Goal: Task Accomplishment & Management: Complete application form

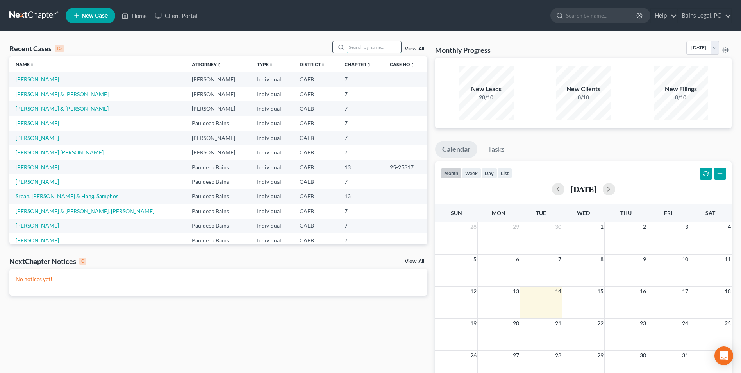
click at [369, 51] on input "search" at bounding box center [374, 46] width 55 height 11
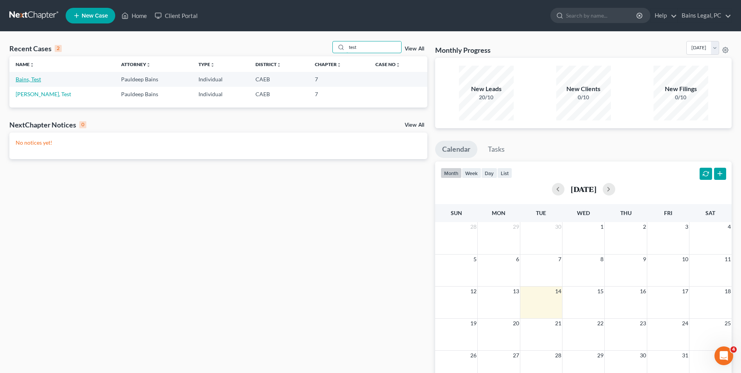
type input "test"
click at [27, 81] on link "Bains, Test" at bounding box center [28, 79] width 25 height 7
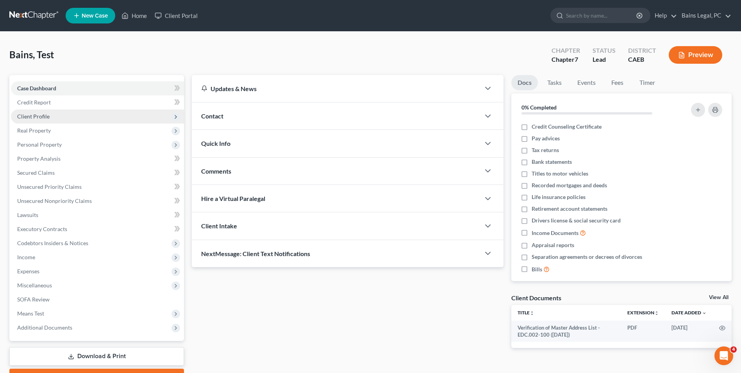
click at [30, 116] on span "Client Profile" at bounding box center [33, 116] width 32 height 7
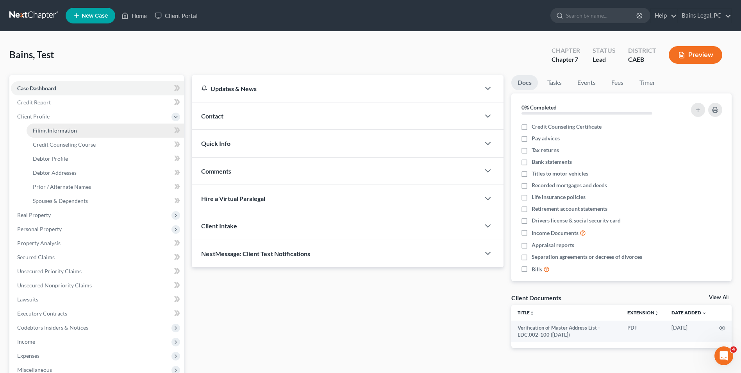
click at [81, 126] on link "Filing Information" at bounding box center [105, 130] width 157 height 14
select select "1"
select select "0"
select select "4"
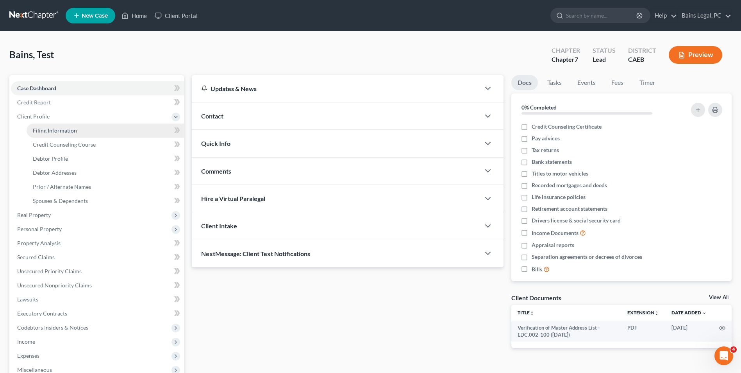
select select "1"
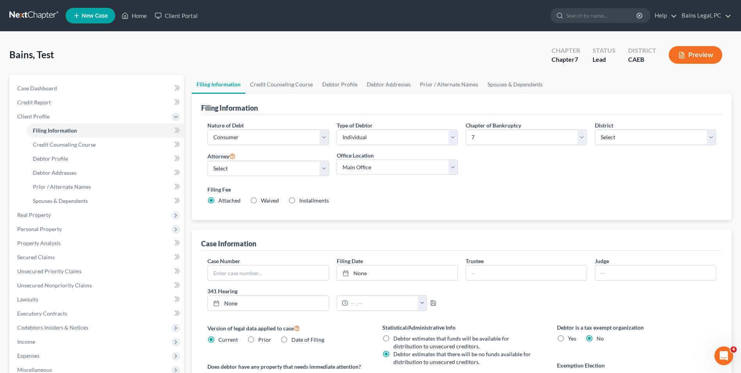
scroll to position [142, 0]
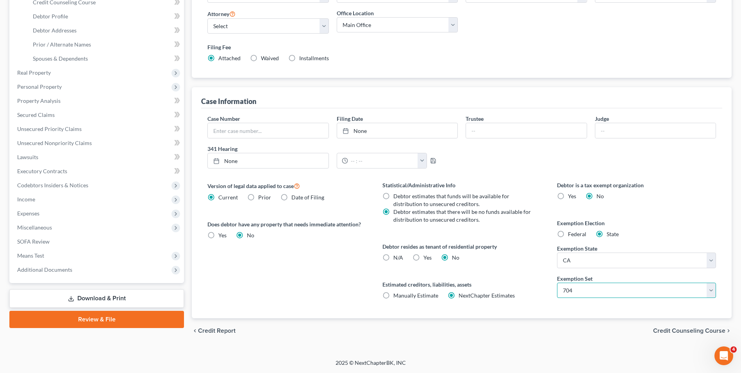
click at [597, 290] on select "Select 703 704" at bounding box center [636, 291] width 159 height 16
click at [581, 260] on select "State [US_STATE] AK AR AZ CA CO CT DE DC [GEOGRAPHIC_DATA] [GEOGRAPHIC_DATA] GU…" at bounding box center [636, 260] width 159 height 16
select select
click at [557, 252] on select "State [US_STATE] AK AR AZ CA CO CT DE DC [GEOGRAPHIC_DATA] [GEOGRAPHIC_DATA] GU…" at bounding box center [636, 260] width 159 height 16
click at [567, 234] on div "Federal" at bounding box center [571, 234] width 29 height 8
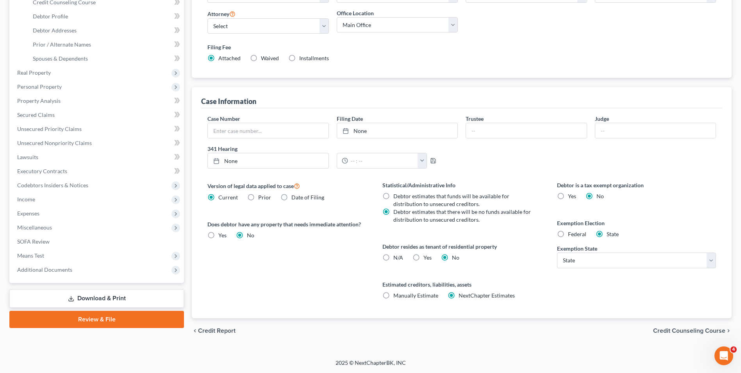
click at [568, 233] on label "Federal" at bounding box center [577, 234] width 18 height 8
click at [571, 233] on input "Federal" at bounding box center [573, 232] width 5 height 5
radio input "true"
radio input "false"
click at [40, 101] on span "Property Analysis" at bounding box center [38, 100] width 43 height 7
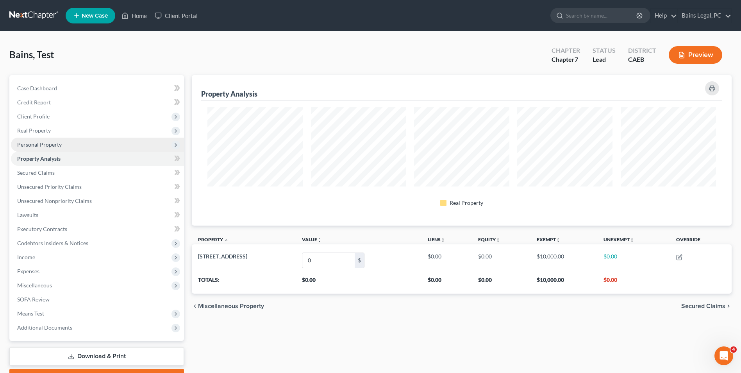
click at [29, 141] on span "Personal Property" at bounding box center [39, 144] width 45 height 7
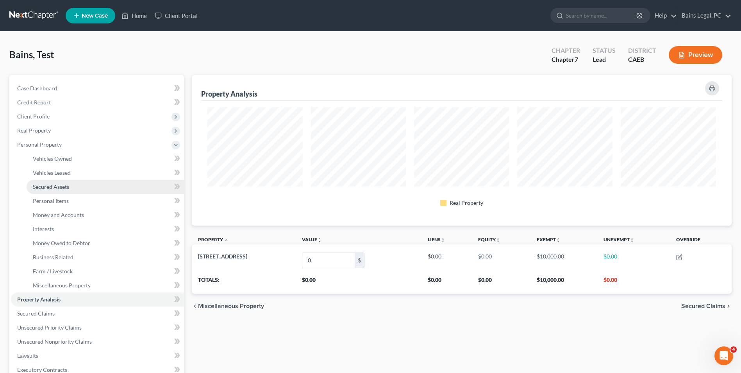
click at [59, 187] on span "Secured Assets" at bounding box center [51, 186] width 36 height 7
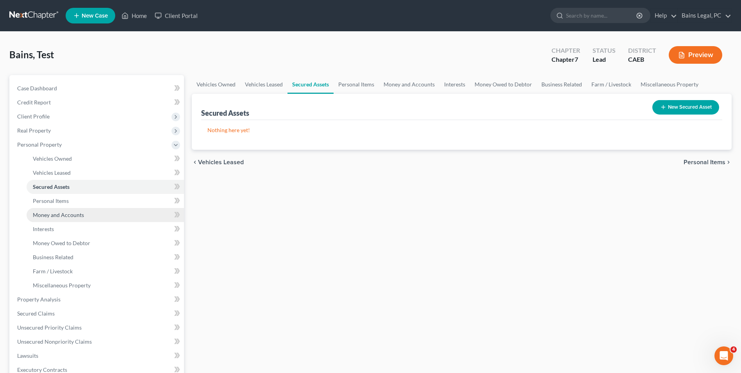
click at [59, 209] on link "Money and Accounts" at bounding box center [105, 215] width 157 height 14
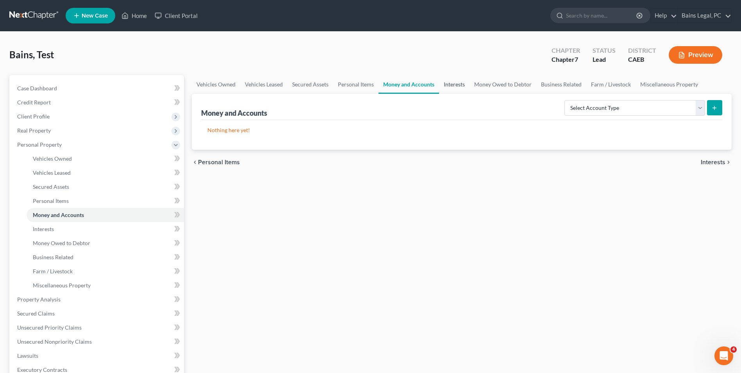
click at [462, 80] on link "Interests" at bounding box center [454, 84] width 30 height 19
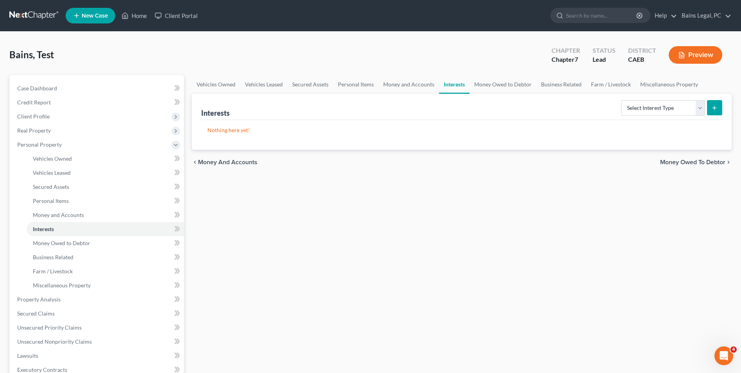
click at [720, 113] on button "submit" at bounding box center [714, 107] width 15 height 15
click at [664, 106] on select "Select Interest Type 401K Annuity Bond Education IRA Government Bond Government…" at bounding box center [663, 108] width 84 height 16
select select "annuity"
click at [622, 100] on select "Select Interest Type 401K Annuity Bond Education IRA Government Bond Government…" at bounding box center [663, 108] width 84 height 16
click at [716, 107] on icon "submit" at bounding box center [715, 108] width 6 height 6
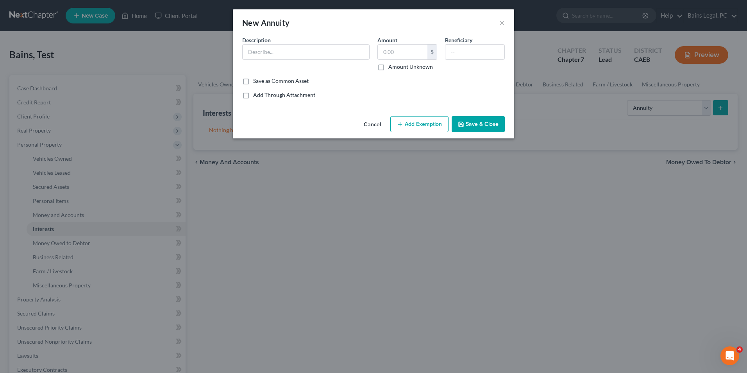
click at [410, 119] on button "Add Exemption" at bounding box center [419, 124] width 58 height 16
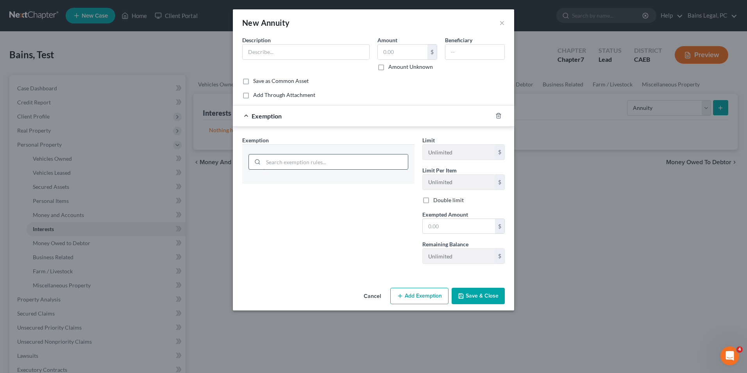
click at [358, 161] on input "search" at bounding box center [335, 161] width 145 height 15
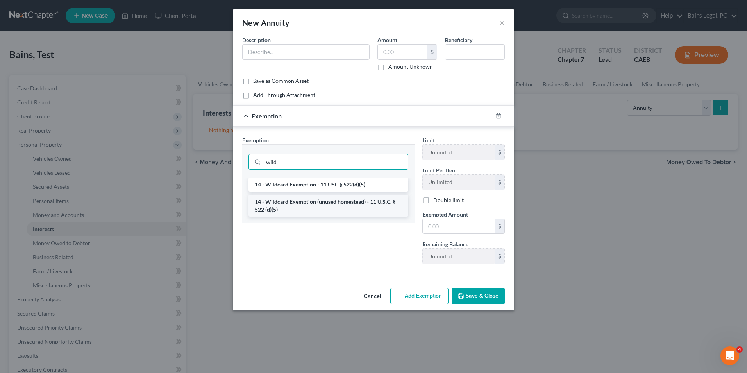
click at [361, 215] on li "14 - Wildcard Exemption (unused homestead) - 11 U.S.C. § 522 (d)(5)" at bounding box center [329, 206] width 160 height 22
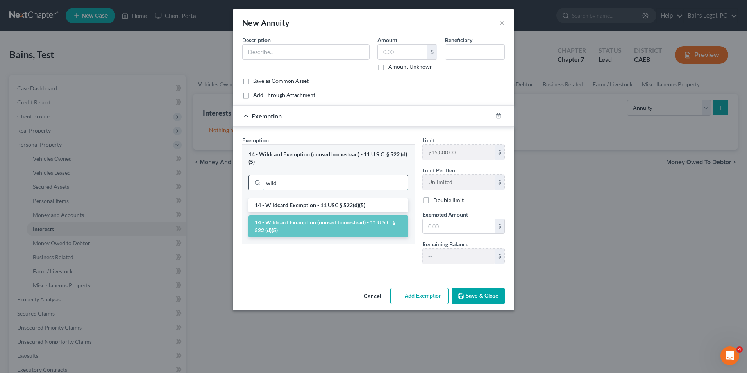
click at [350, 183] on input "wild" at bounding box center [335, 182] width 145 height 15
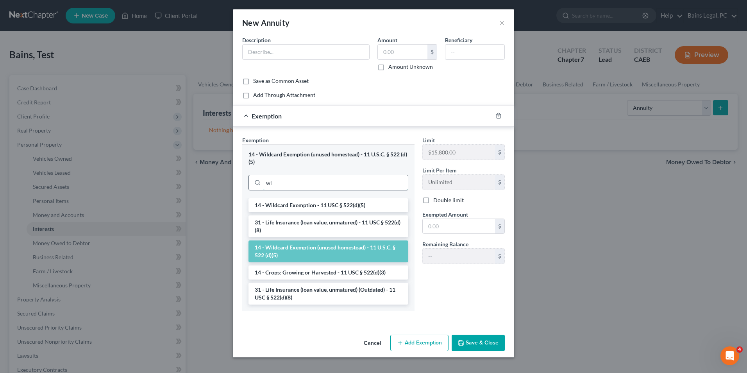
type input "w"
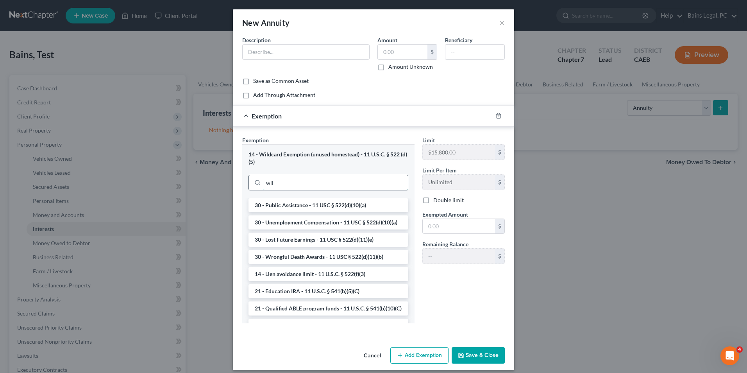
type input "wild"
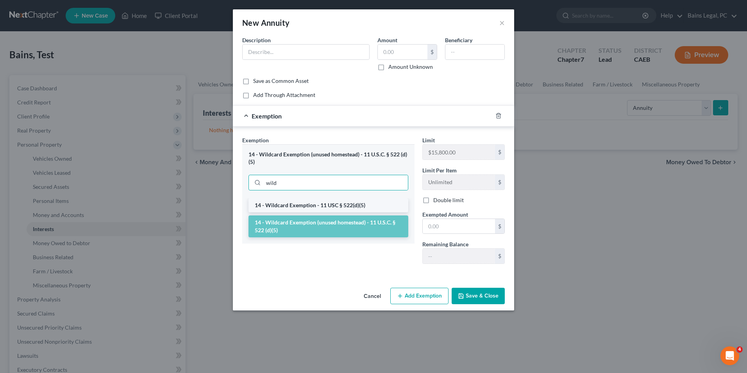
click at [352, 202] on li "14 - Wildcard Exemption - 11 USC § 522(d)(5)" at bounding box center [329, 205] width 160 height 14
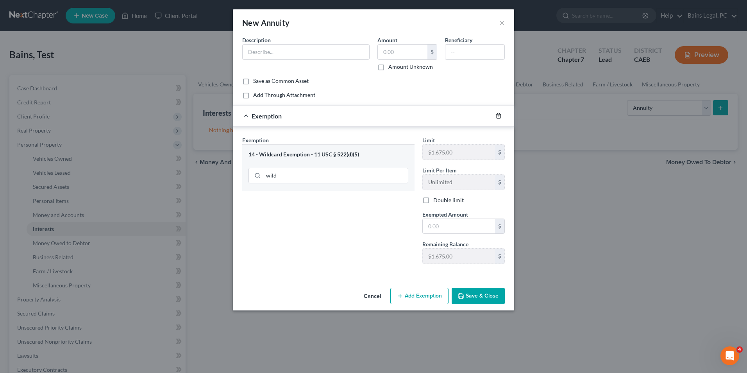
click at [499, 114] on polyline "button" at bounding box center [498, 114] width 5 height 0
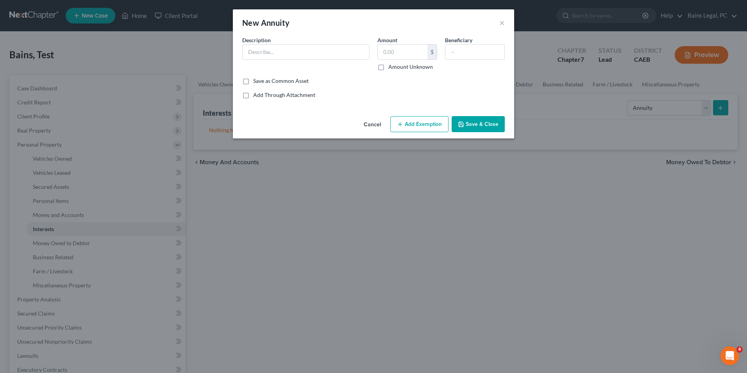
click at [371, 122] on button "Cancel" at bounding box center [373, 125] width 30 height 16
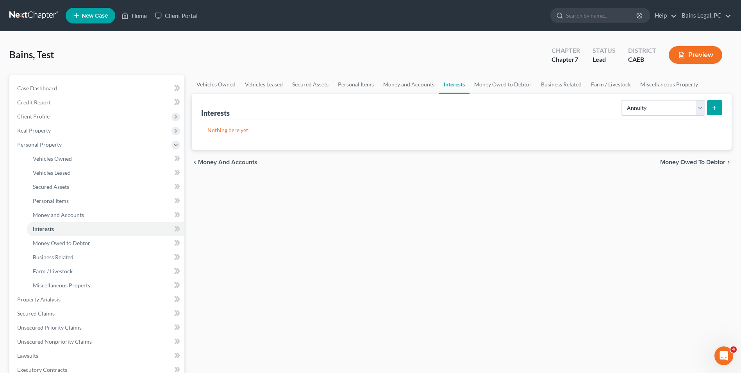
click at [717, 102] on button "submit" at bounding box center [714, 107] width 15 height 15
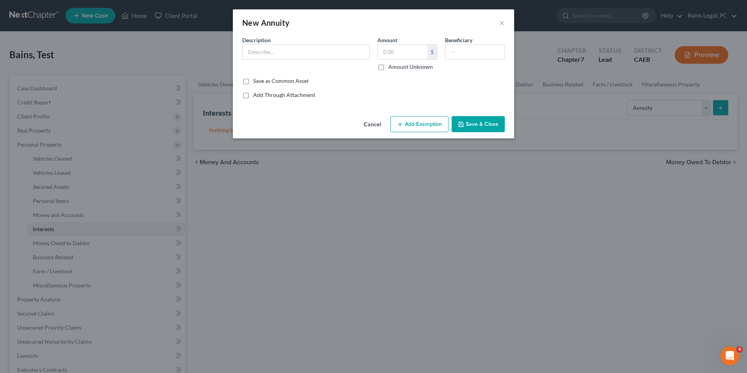
click at [411, 119] on button "Add Exemption" at bounding box center [419, 124] width 58 height 16
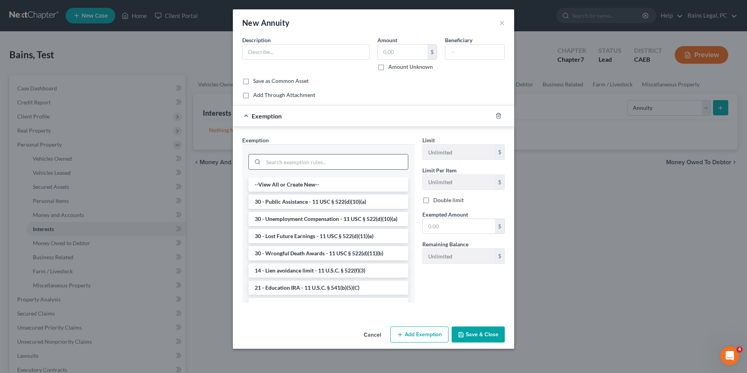
click at [334, 160] on input "search" at bounding box center [335, 161] width 145 height 15
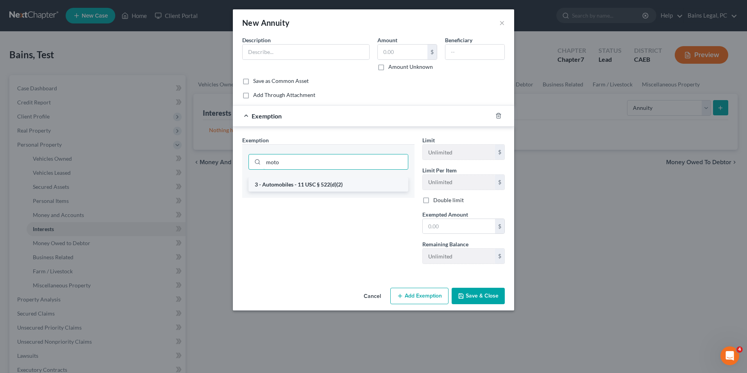
type input "moto"
click at [333, 186] on li "3 - Automobiles - 11 USC § 522(d)(2)" at bounding box center [329, 184] width 160 height 14
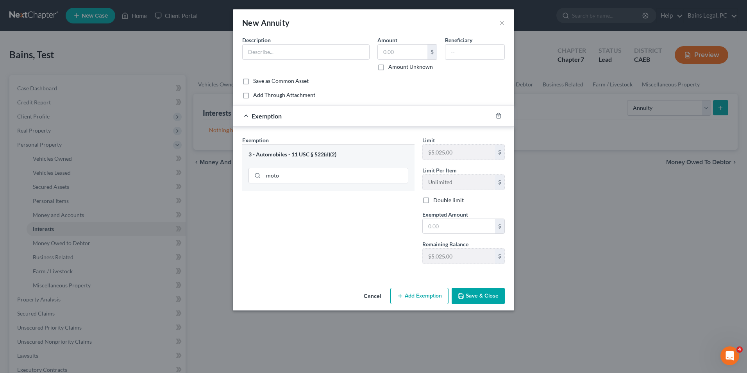
click at [370, 295] on button "Cancel" at bounding box center [373, 296] width 30 height 16
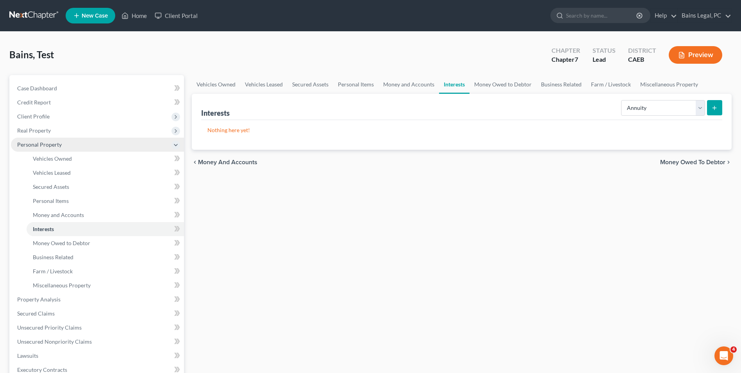
click at [64, 145] on span "Personal Property" at bounding box center [97, 145] width 173 height 14
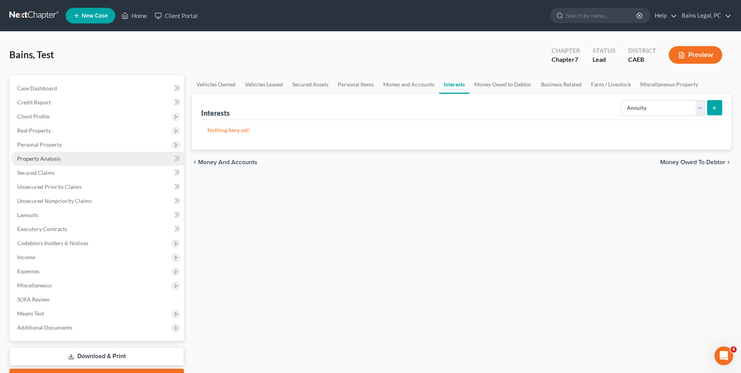
click at [64, 154] on link "Property Analysis" at bounding box center [97, 159] width 173 height 14
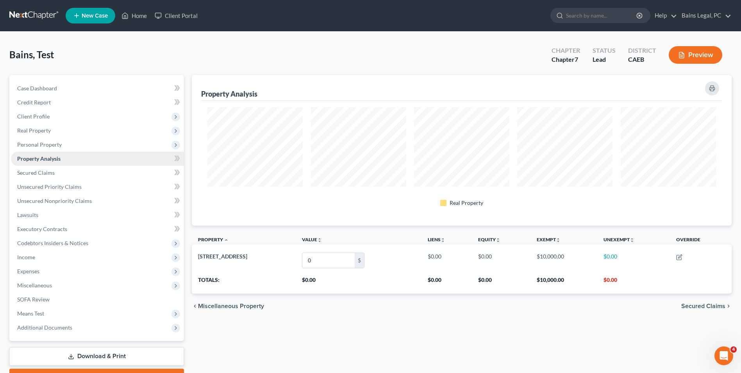
scroll to position [150, 540]
